Goal: Task Accomplishment & Management: Use online tool/utility

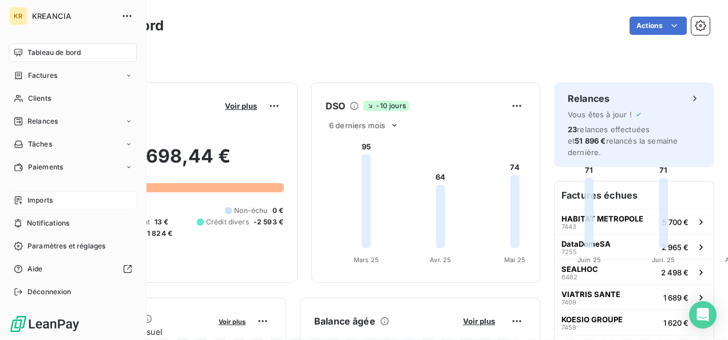
click at [51, 201] on span "Imports" at bounding box center [39, 200] width 25 height 10
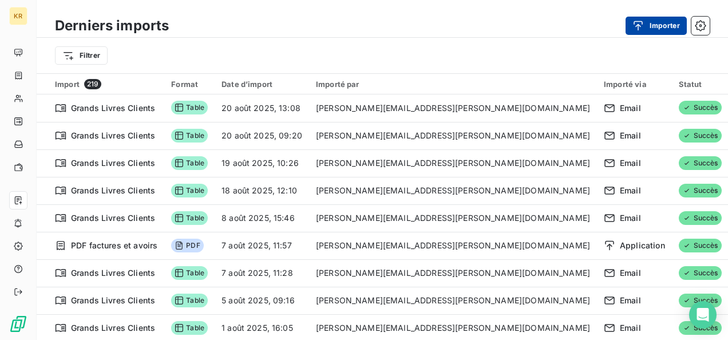
click at [667, 23] on button "Importer" at bounding box center [655, 26] width 61 height 18
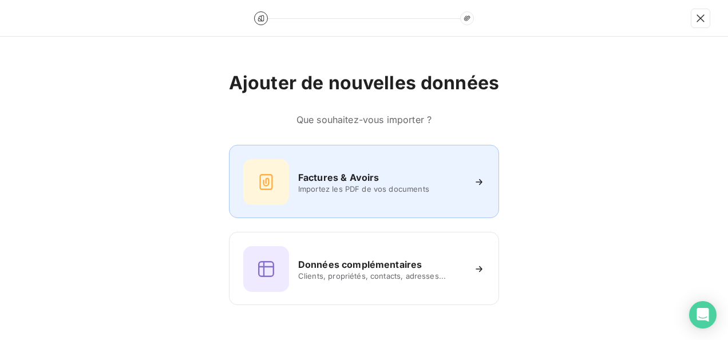
click at [371, 198] on div "Factures & Avoirs Importez les PDF de vos documents" at bounding box center [363, 182] width 241 height 46
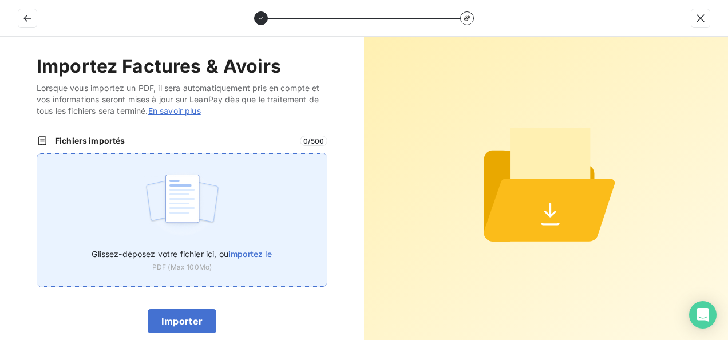
scroll to position [3, 0]
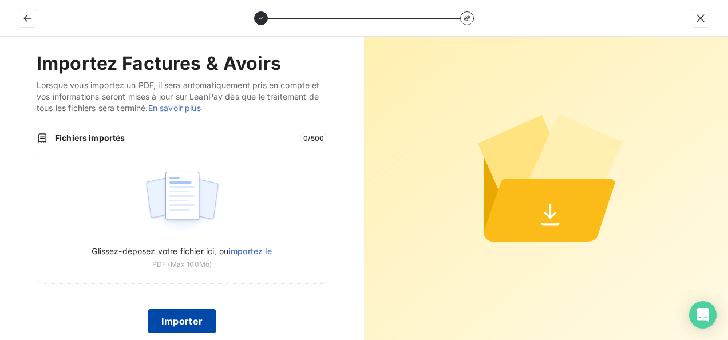
click at [168, 323] on button "Importer" at bounding box center [182, 321] width 69 height 24
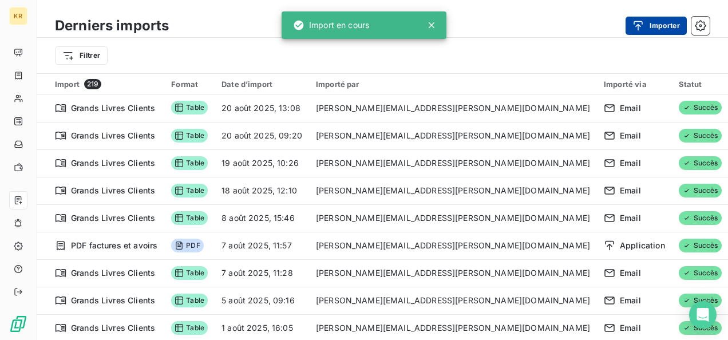
click at [644, 26] on div "button" at bounding box center [640, 25] width 17 height 11
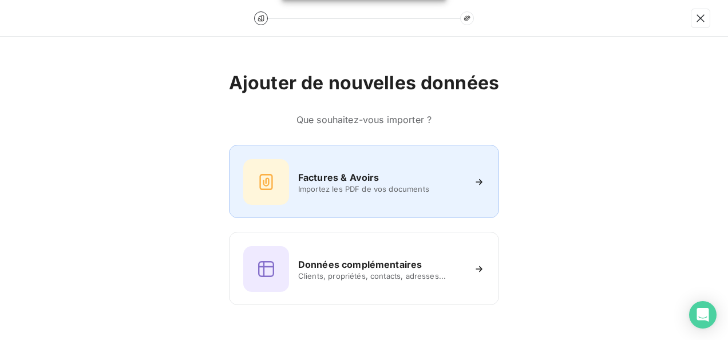
click at [388, 196] on div "Factures & Avoirs Importez les PDF de vos documents" at bounding box center [363, 182] width 241 height 46
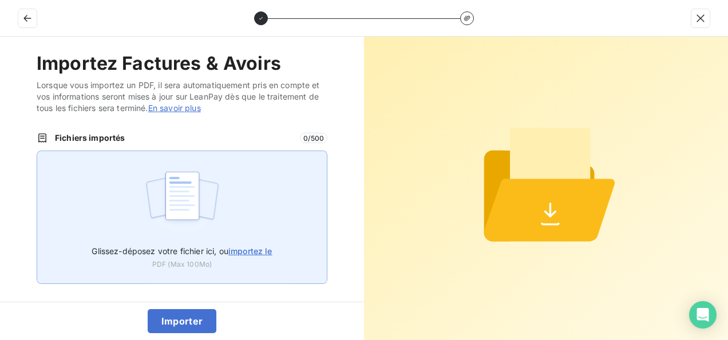
click at [142, 269] on div "Glissez-déposez votre fichier ici, ou importez le PDF (Max 100Mo)" at bounding box center [182, 253] width 180 height 31
type input "C:\fakepath\LEANPAY3.PDF"
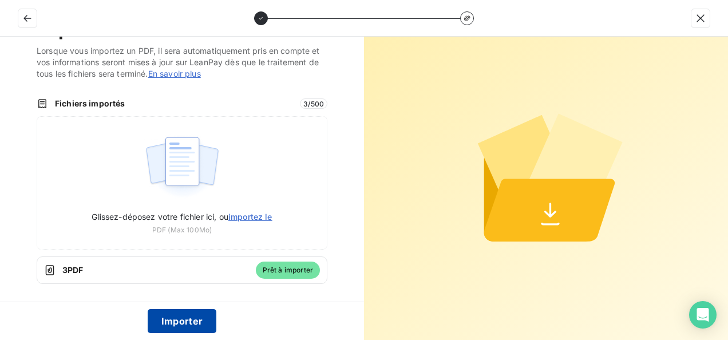
click at [169, 315] on button "Importer" at bounding box center [182, 321] width 69 height 24
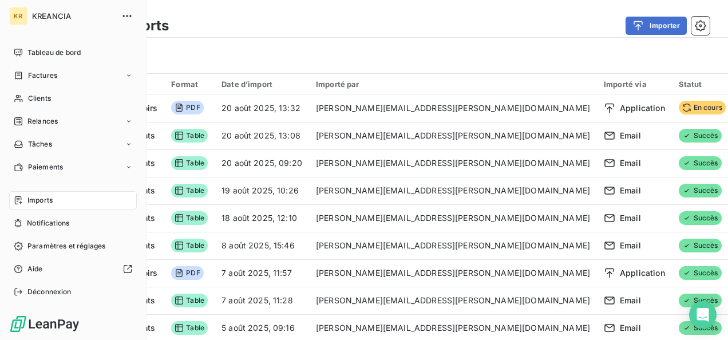
click at [27, 54] on span "Tableau de bord" at bounding box center [53, 52] width 53 height 10
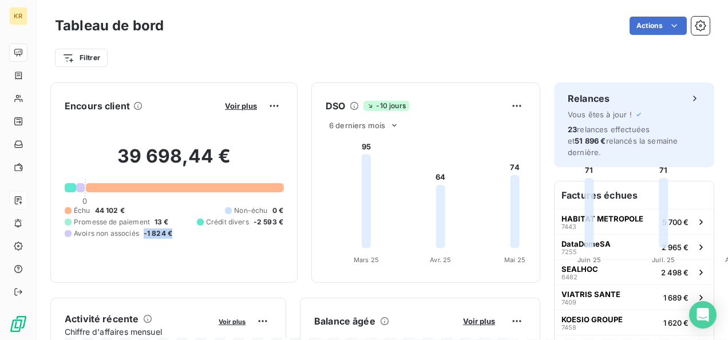
drag, startPoint x: 143, startPoint y: 228, endPoint x: 176, endPoint y: 229, distance: 33.2
click at [176, 229] on div "Échu 44 102 € Non-échu 0 € Promesse de paiement 13 € Crédit divers -2 593 € Avo…" at bounding box center [174, 221] width 219 height 33
click at [185, 231] on div "Échu 44 102 € Non-échu 0 € Promesse de paiement 13 € Crédit divers -2 593 € Avo…" at bounding box center [174, 221] width 219 height 33
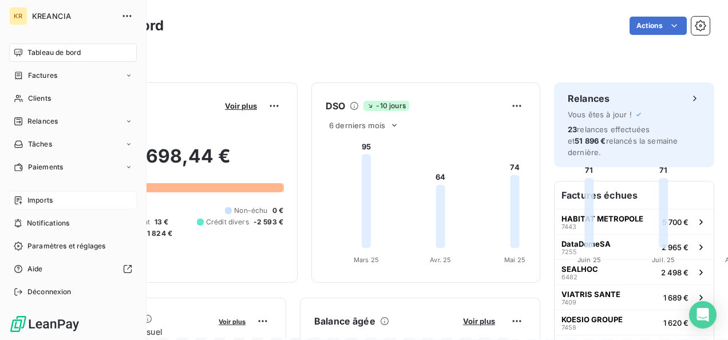
click at [30, 50] on span "Tableau de bord" at bounding box center [53, 52] width 53 height 10
click at [22, 200] on icon at bounding box center [18, 200] width 9 height 9
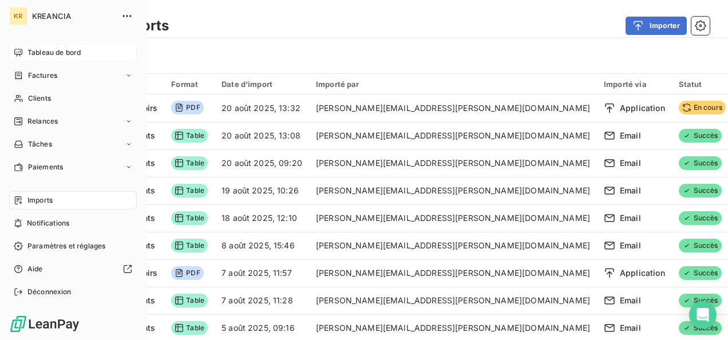
click at [45, 55] on span "Tableau de bord" at bounding box center [53, 52] width 53 height 10
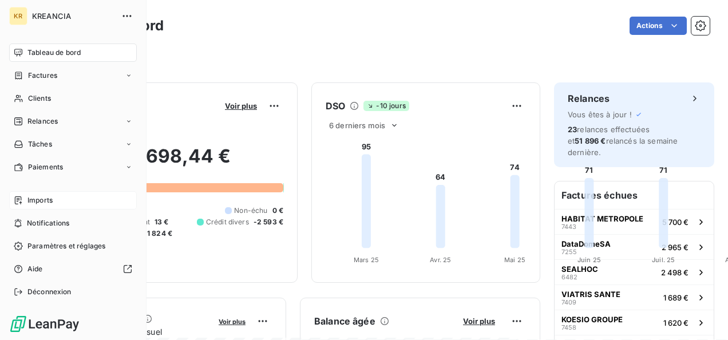
click at [23, 198] on div "Imports" at bounding box center [73, 200] width 128 height 18
click at [35, 204] on span "Imports" at bounding box center [39, 200] width 25 height 10
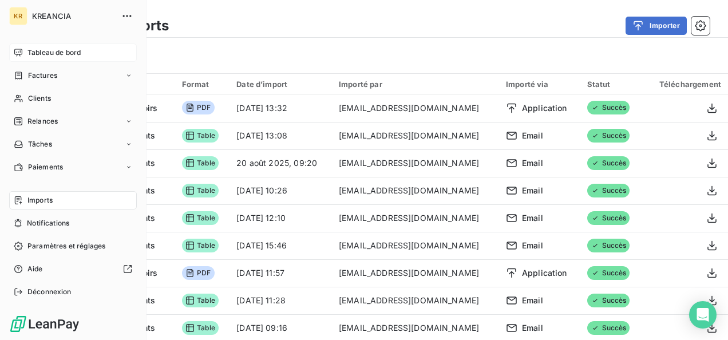
click at [27, 57] on span "Tableau de bord" at bounding box center [53, 52] width 53 height 10
